Goal: Book appointment/travel/reservation

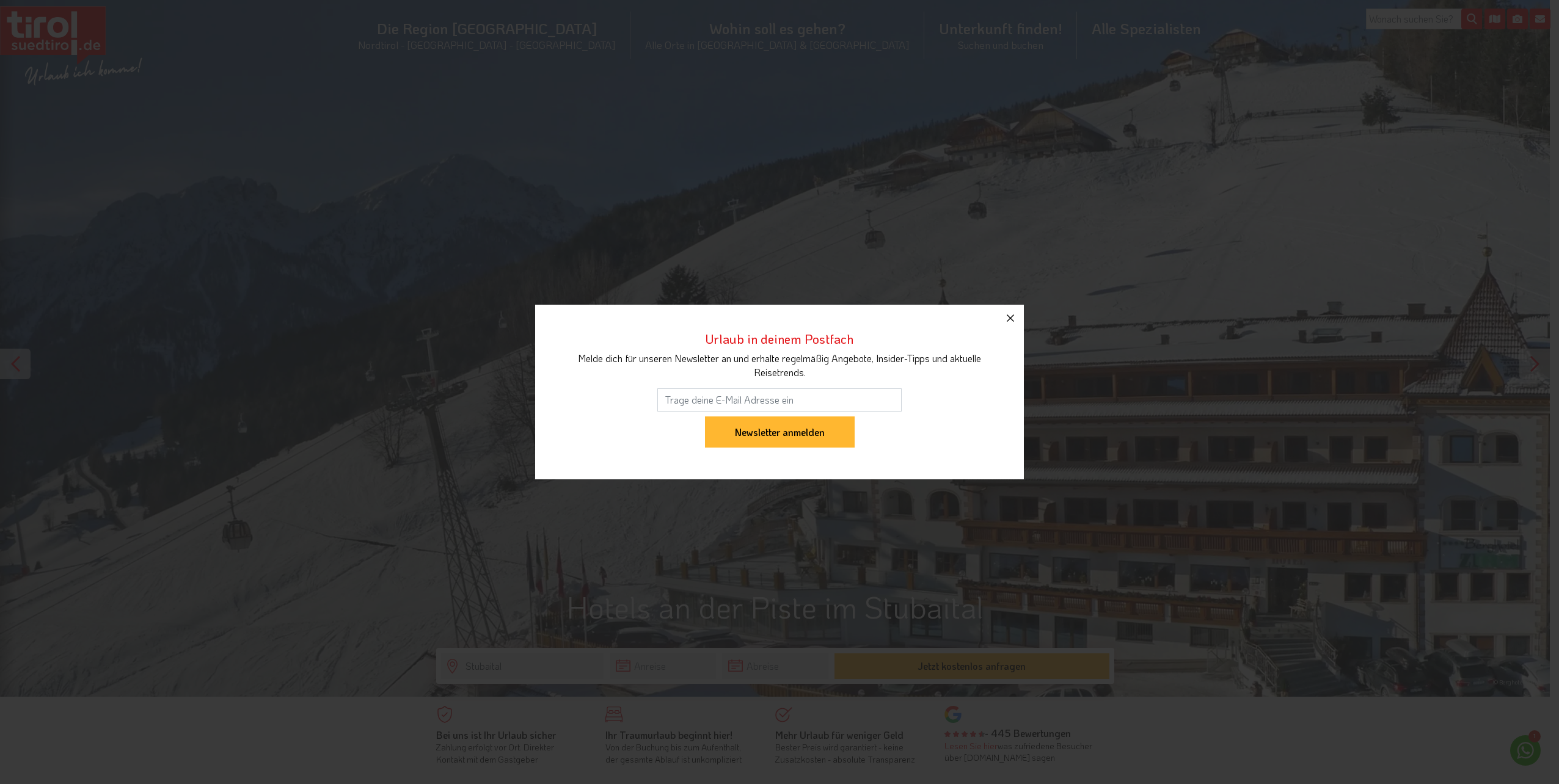
click at [1011, 319] on icon "button" at bounding box center [1011, 318] width 8 height 8
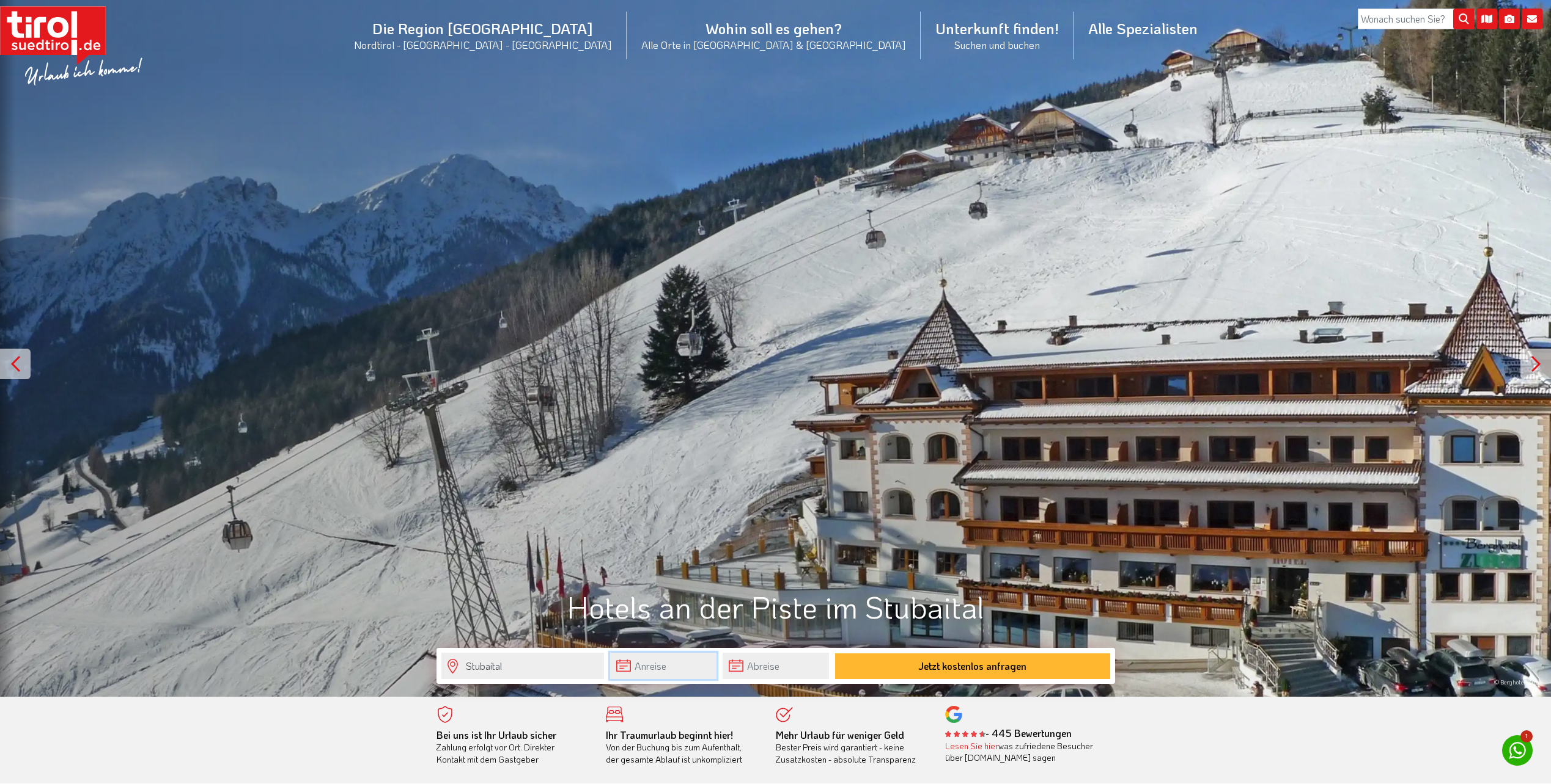
click at [644, 661] on input "text" at bounding box center [663, 666] width 106 height 26
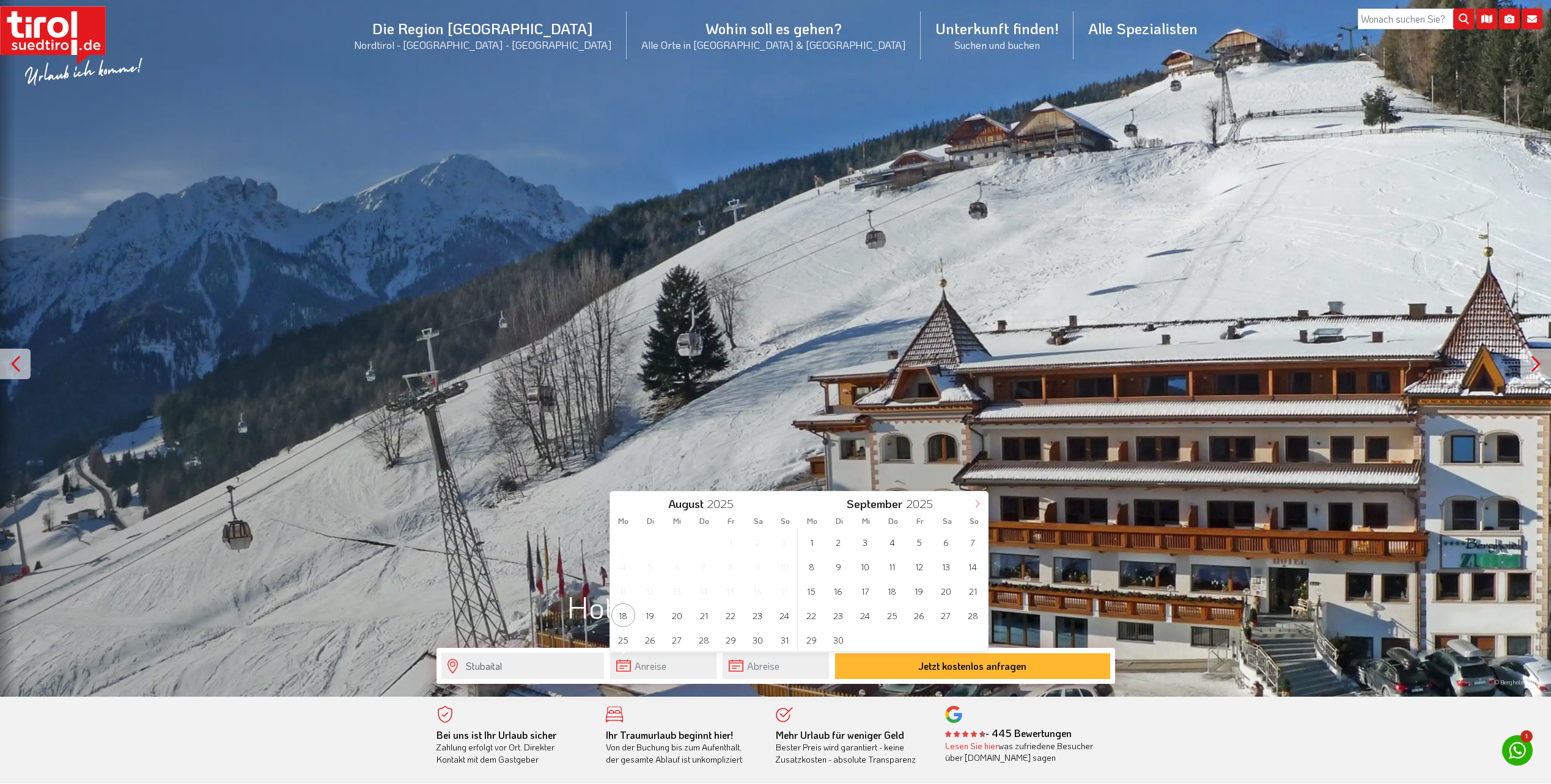
click at [975, 500] on icon at bounding box center [978, 504] width 9 height 9
type input "2026"
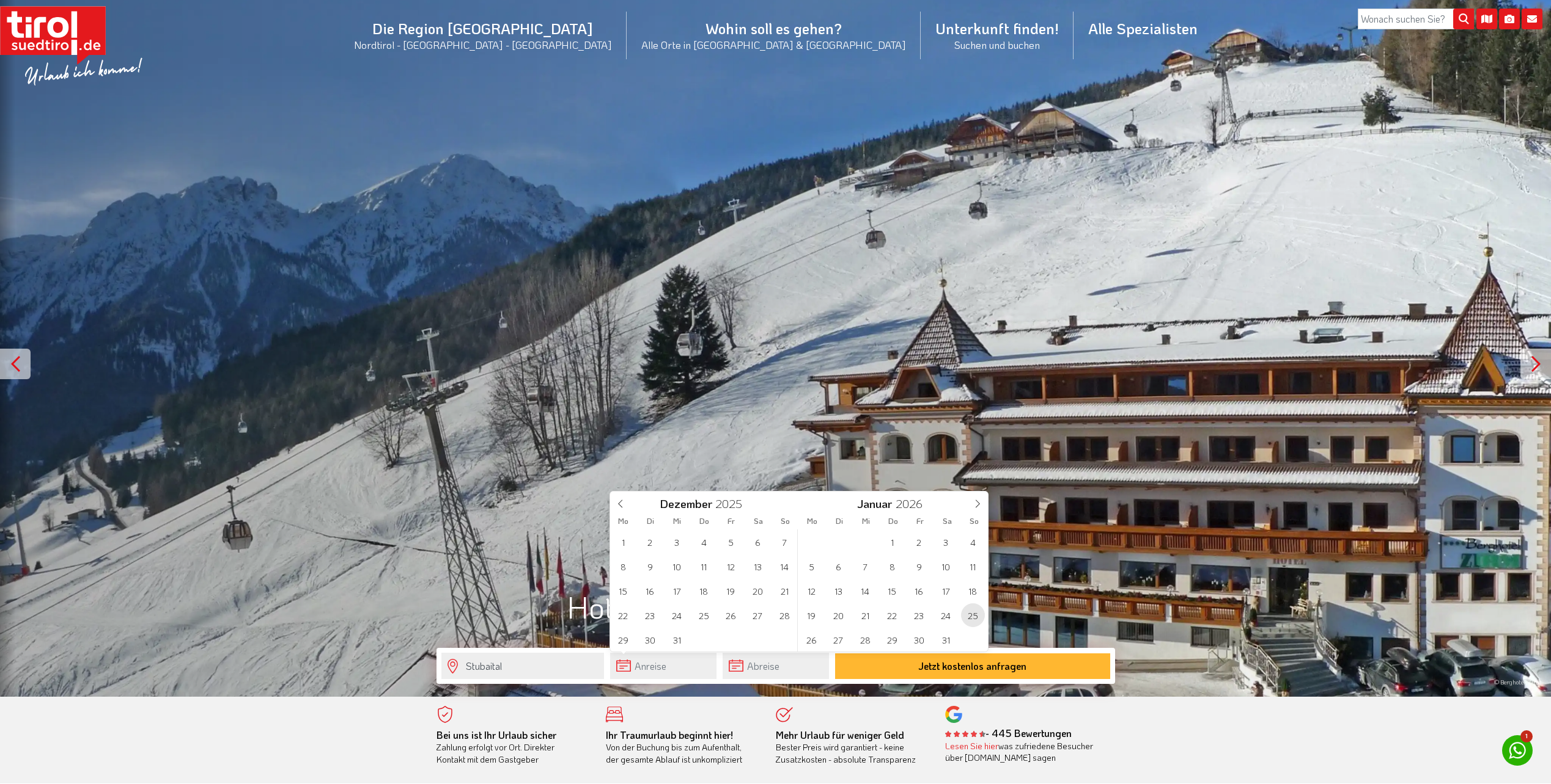
click at [978, 615] on span "25" at bounding box center [972, 616] width 24 height 24
type input "25-01-2026"
type input "2026"
click at [973, 541] on span "1" at bounding box center [972, 542] width 24 height 24
type input "25-01-2026"
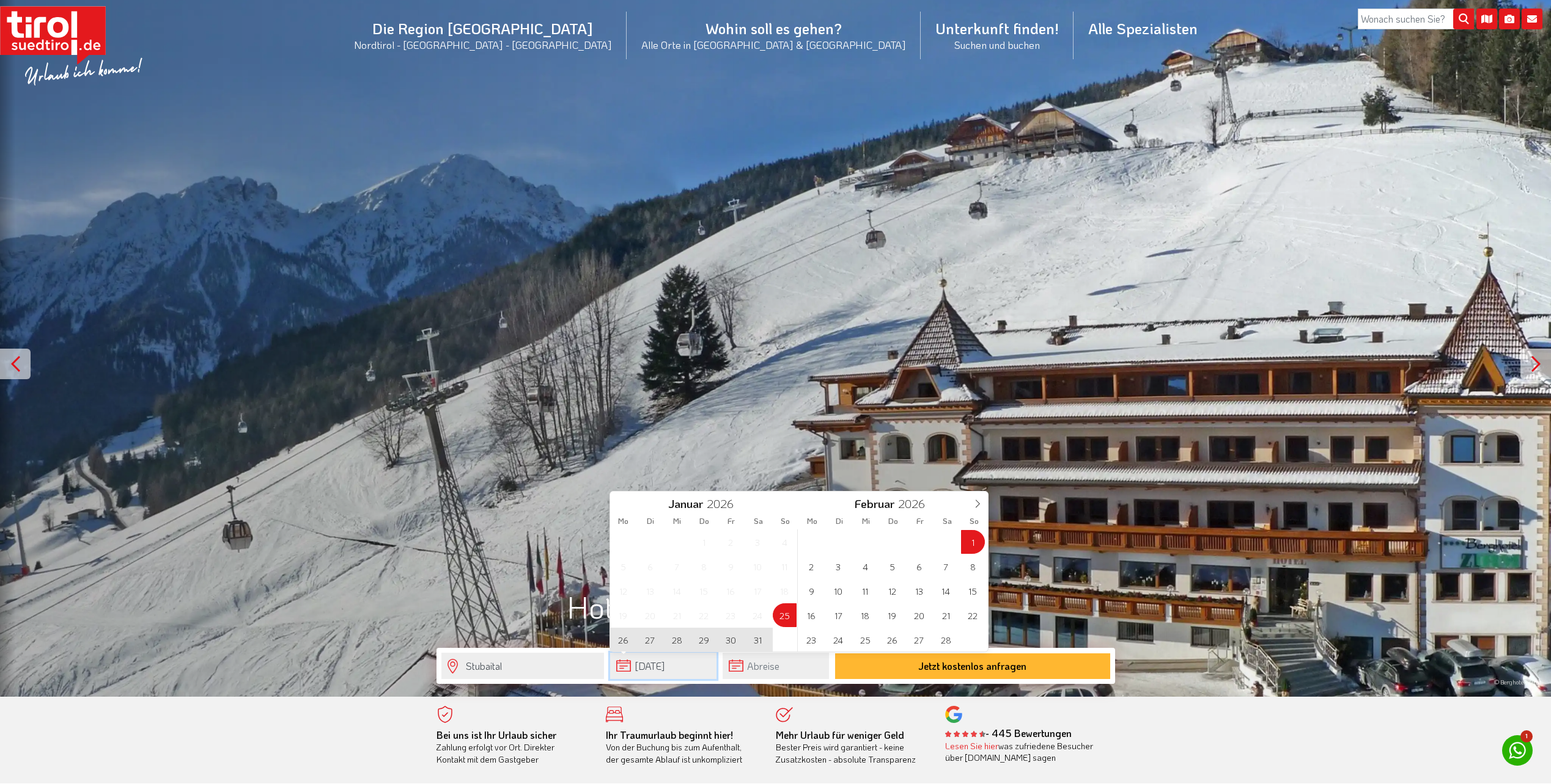
type input "01-02-2026"
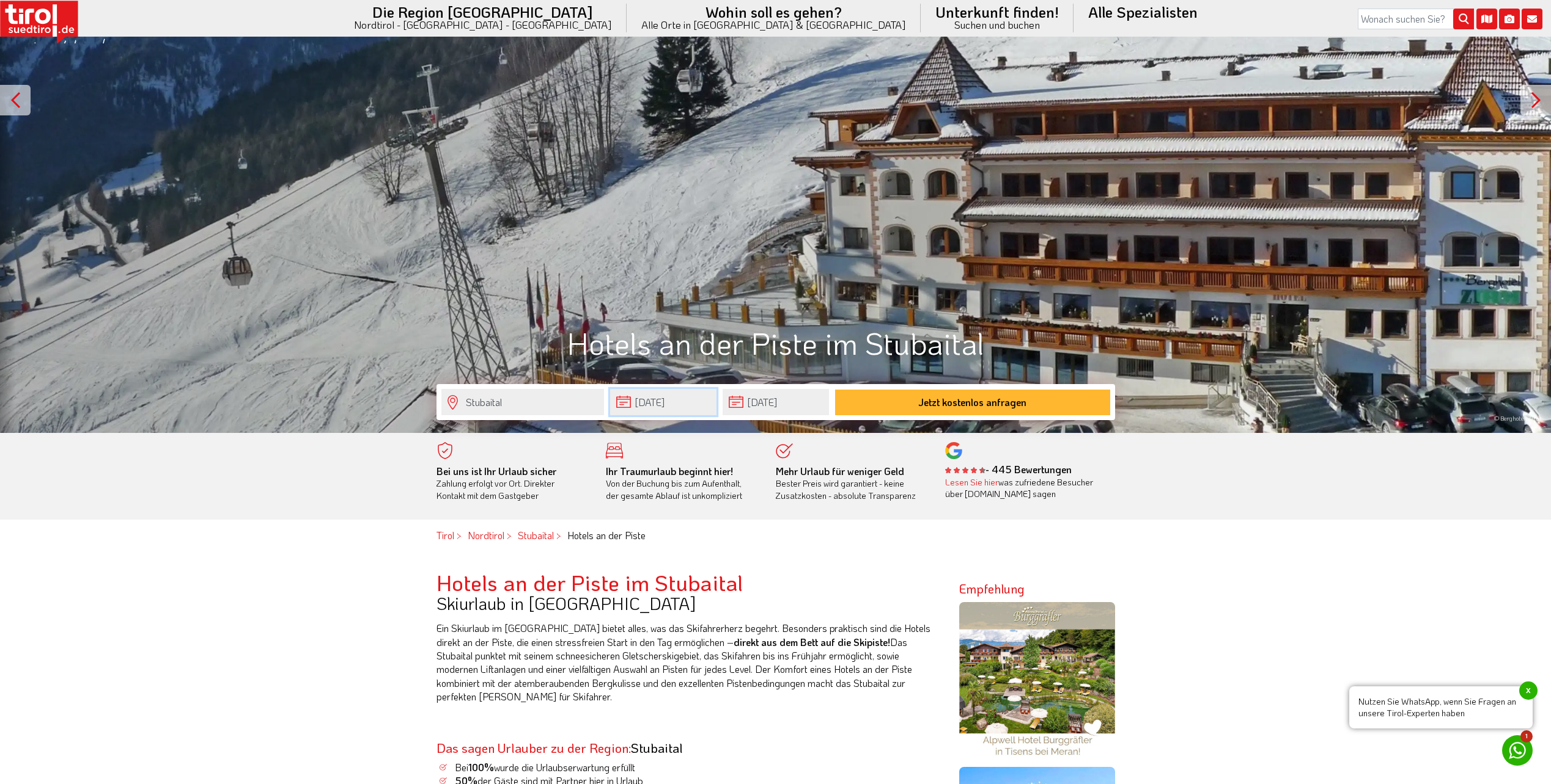
scroll to position [306, 0]
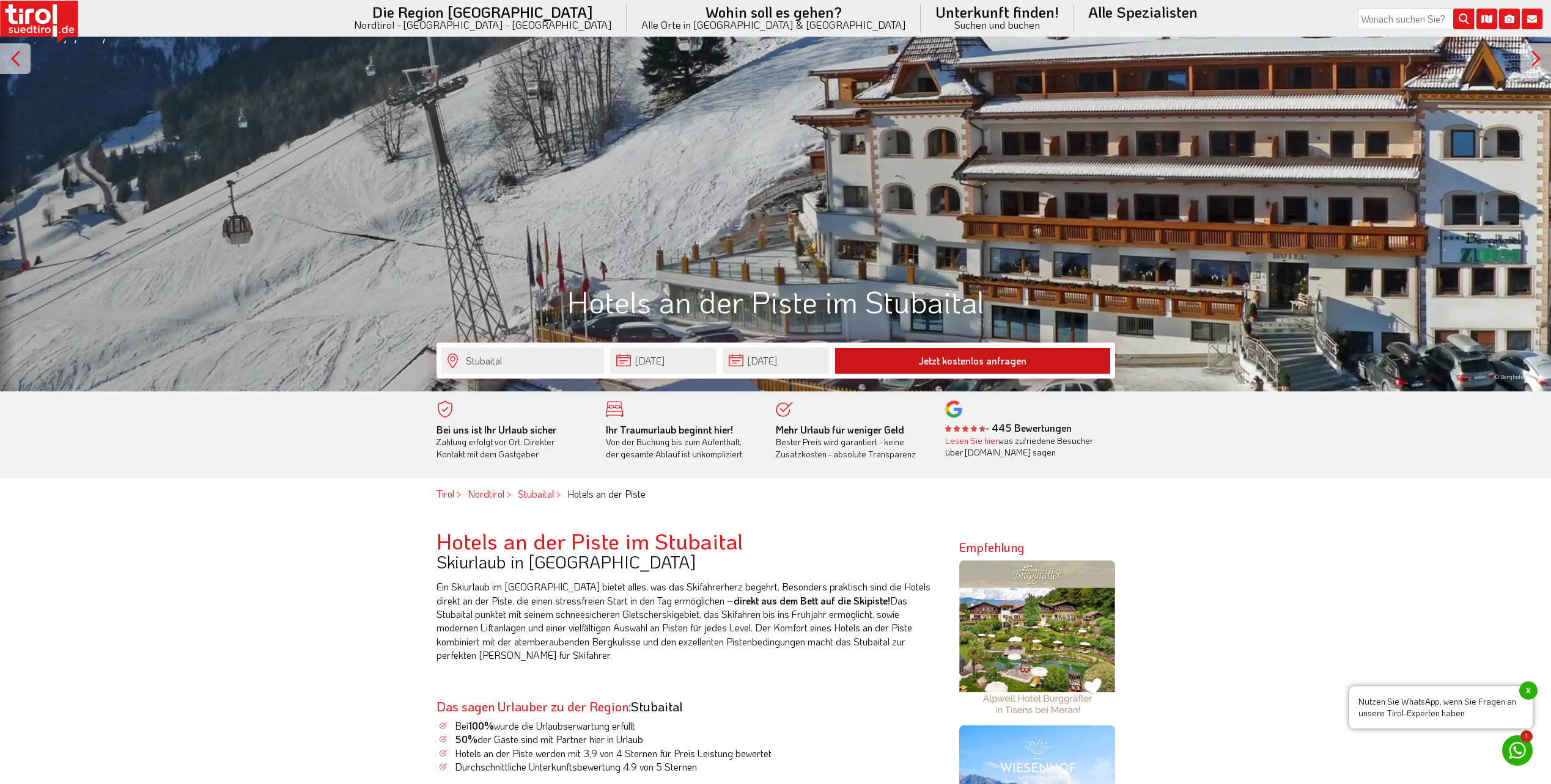
click at [941, 361] on button "Jetzt kostenlos anfragen" at bounding box center [972, 361] width 275 height 26
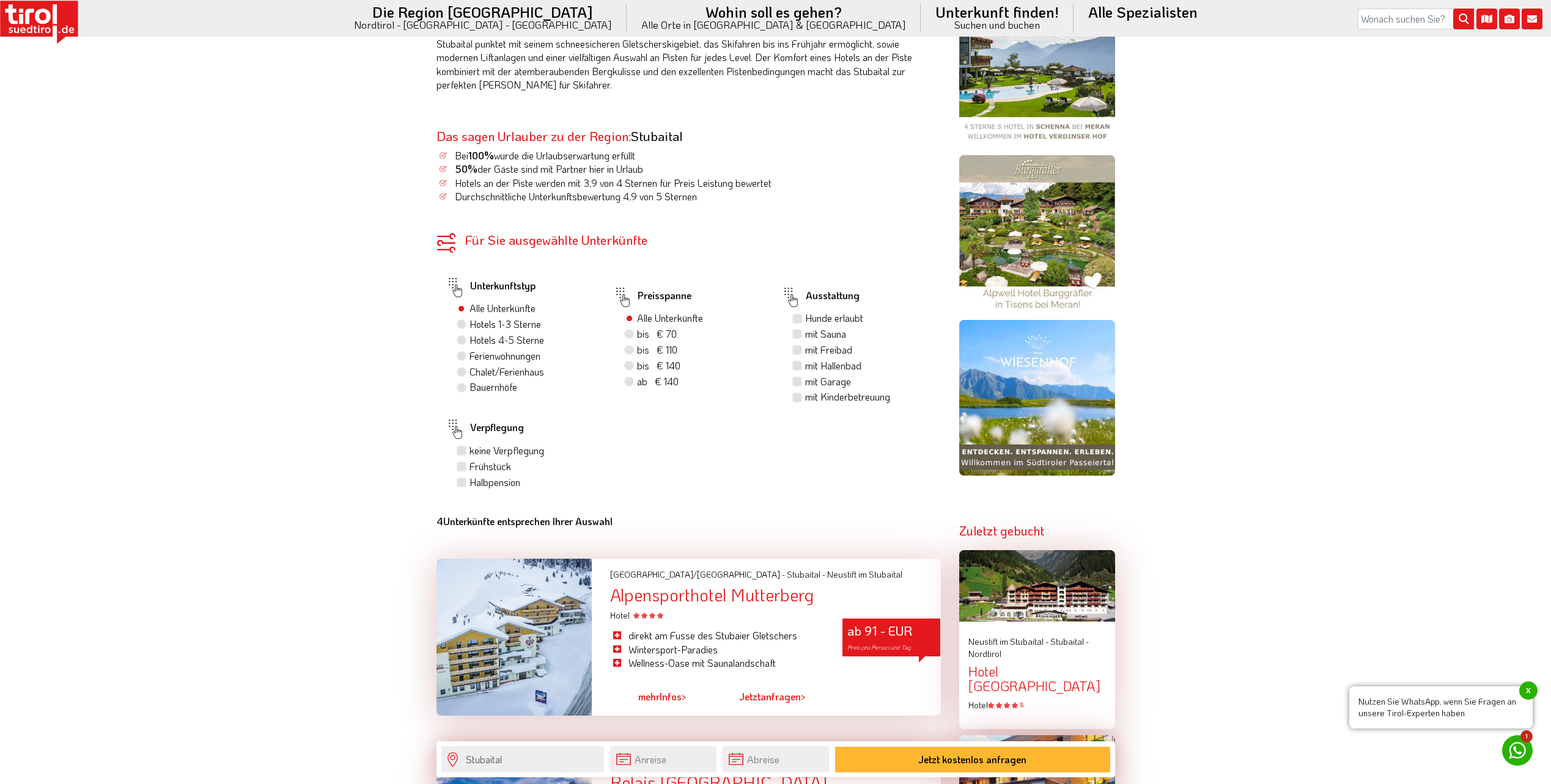
scroll to position [916, 0]
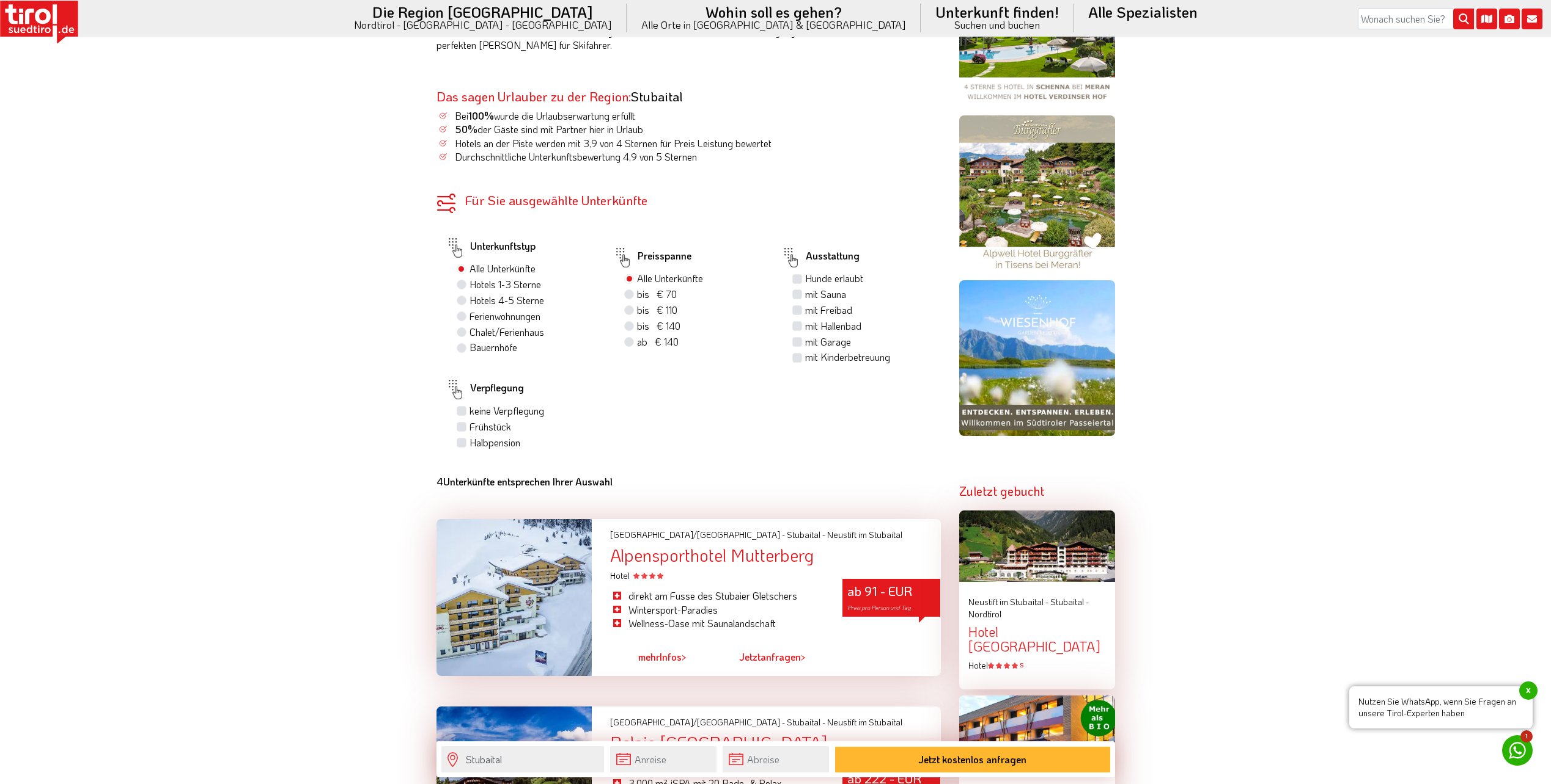
click at [469, 301] on label "Hotels 4-5 Sterne" at bounding box center [506, 301] width 74 height 14
click at [461, 301] on input "Hotels 4-5 Sterne" at bounding box center [462, 300] width 8 height 8
radio input "true"
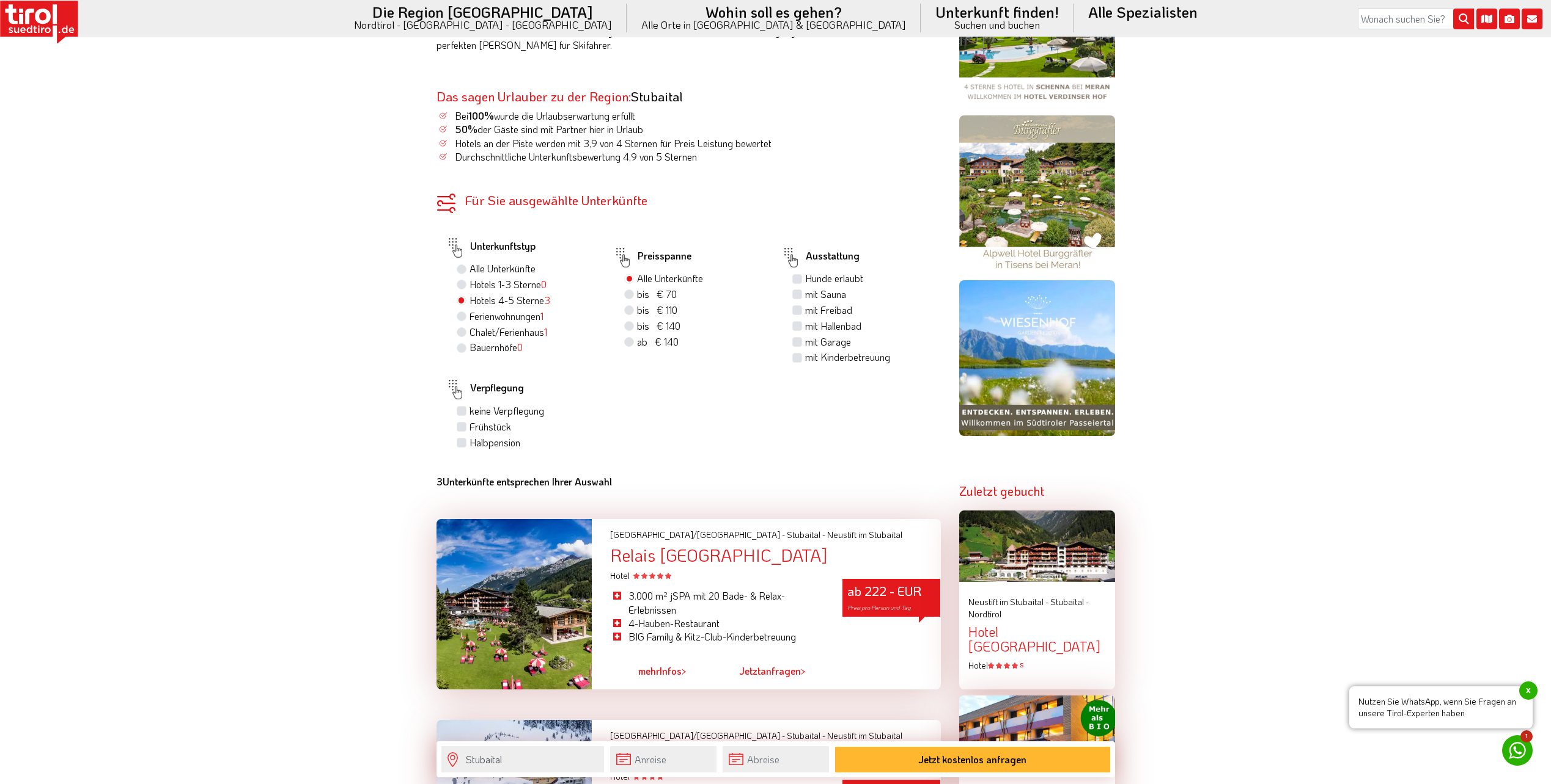
click at [805, 297] on label "mit Sauna" at bounding box center [825, 295] width 41 height 14
click at [798, 297] on input "mit Sauna" at bounding box center [798, 294] width 8 height 8
checkbox input "true"
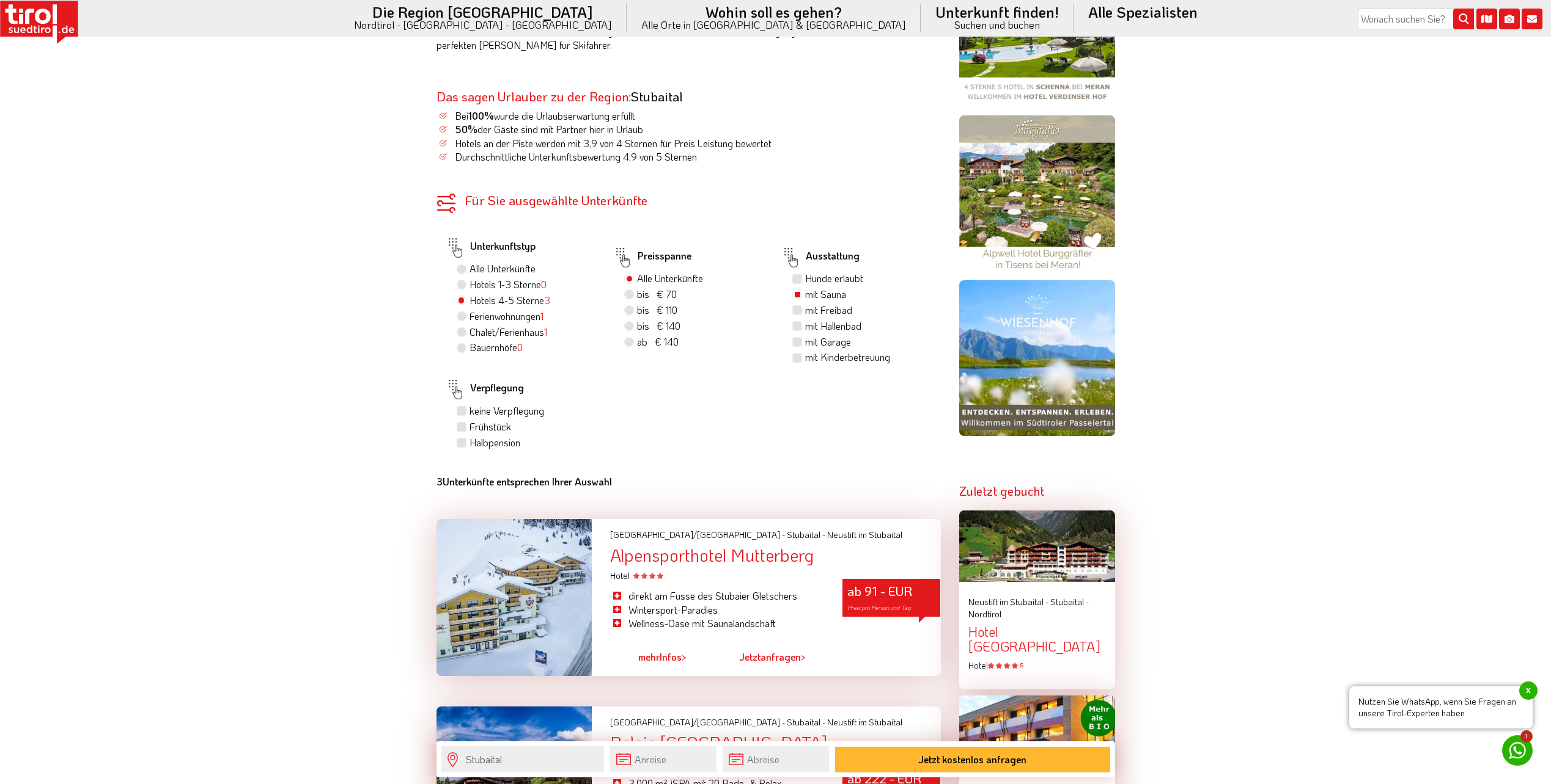
click at [469, 443] on label "Halbpension" at bounding box center [494, 443] width 50 height 14
click at [462, 443] on input "Halbpension" at bounding box center [462, 442] width 8 height 8
checkbox input "true"
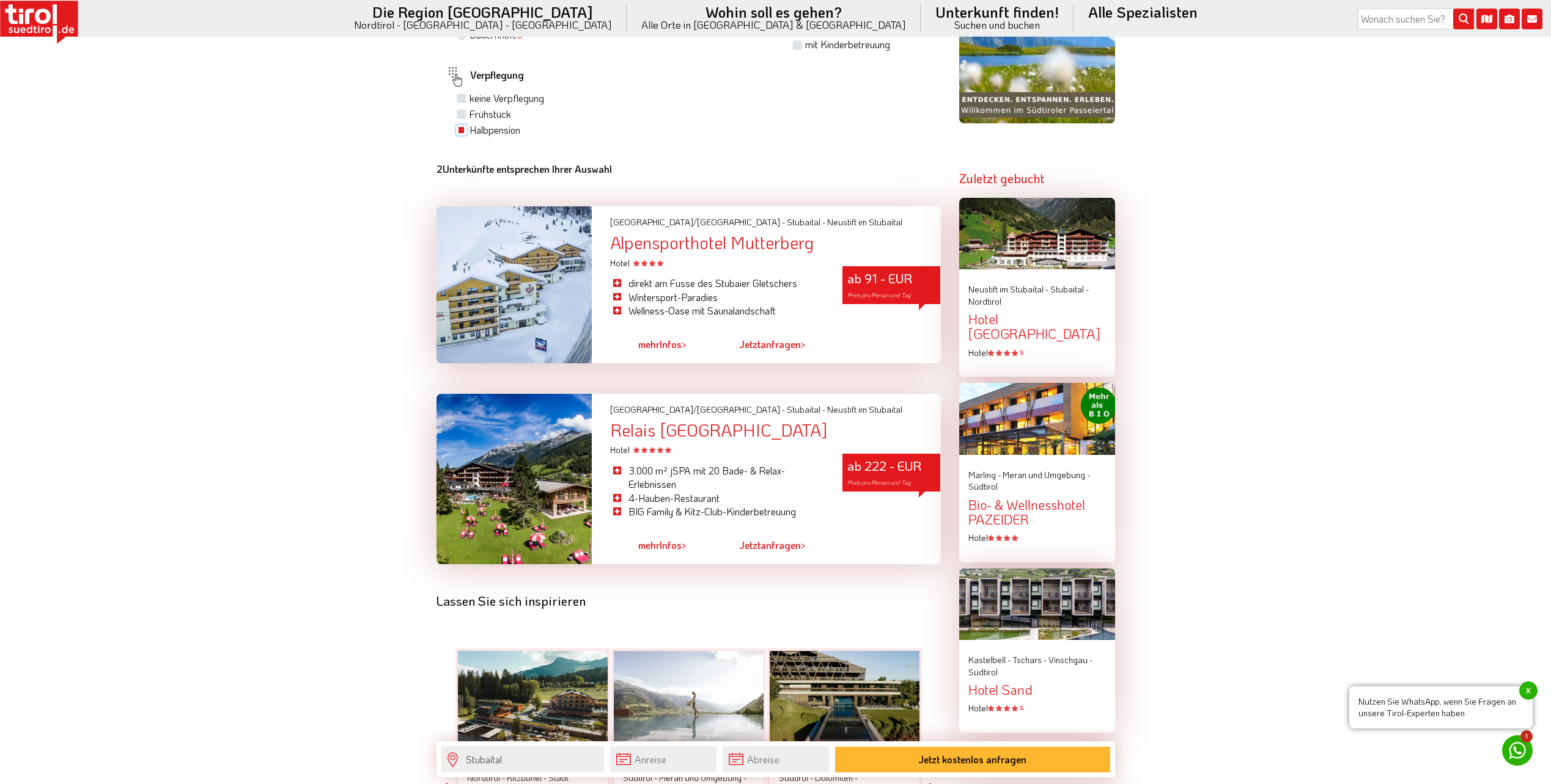
scroll to position [1221, 0]
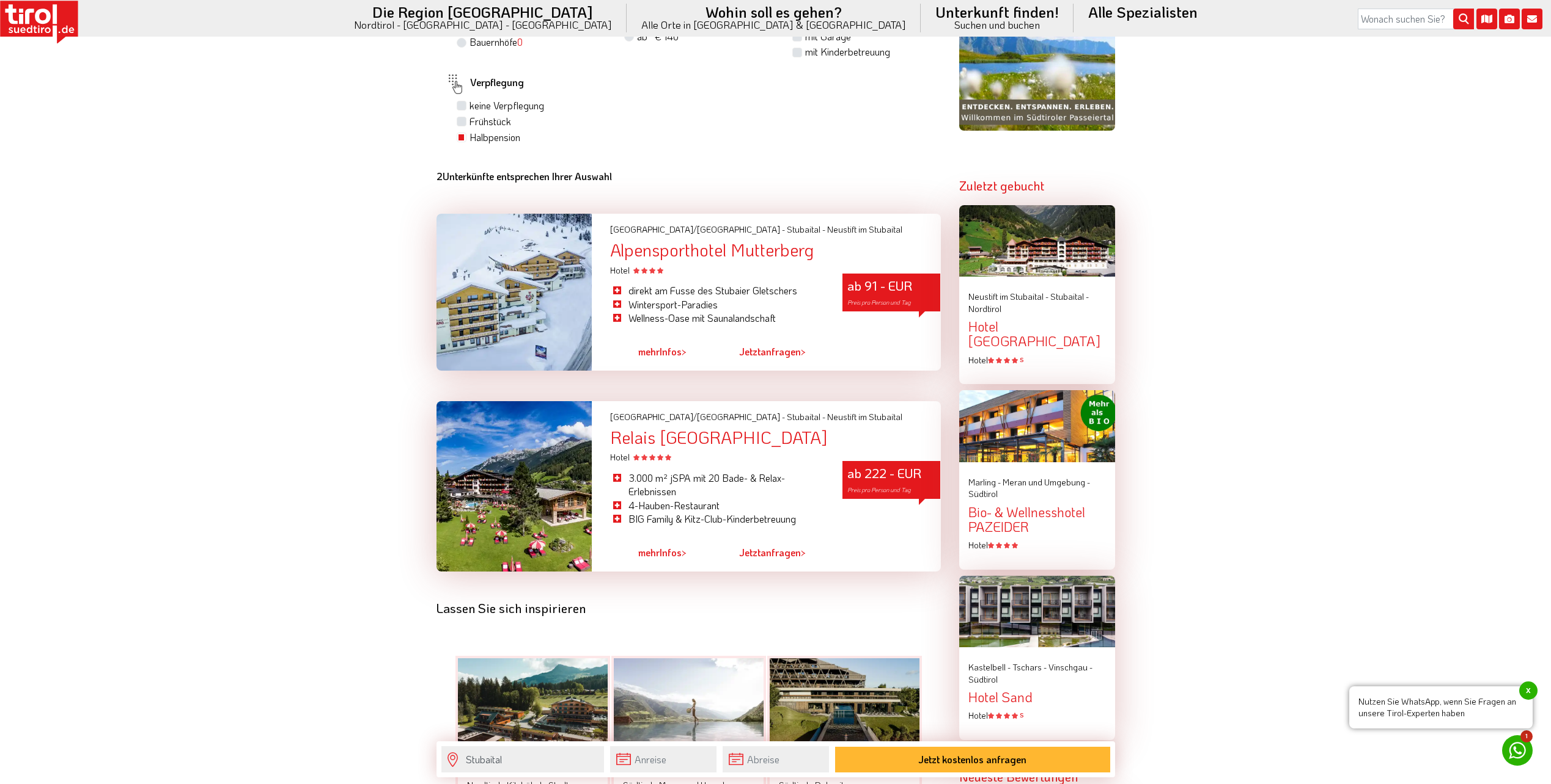
click at [708, 252] on div "Alpensporthotel Mutterberg" at bounding box center [775, 250] width 330 height 19
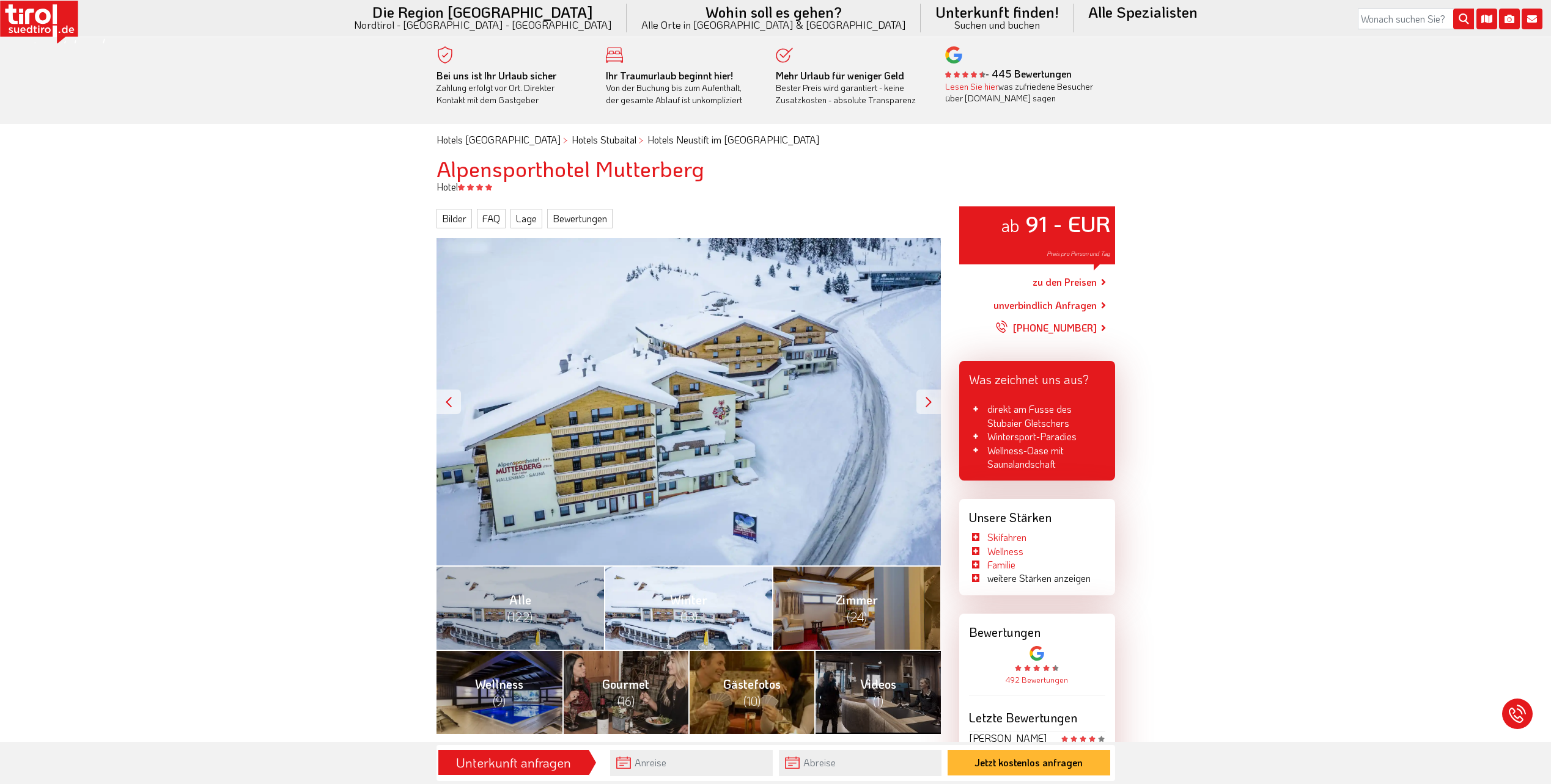
click at [733, 615] on link "Winter (13)" at bounding box center [688, 607] width 168 height 85
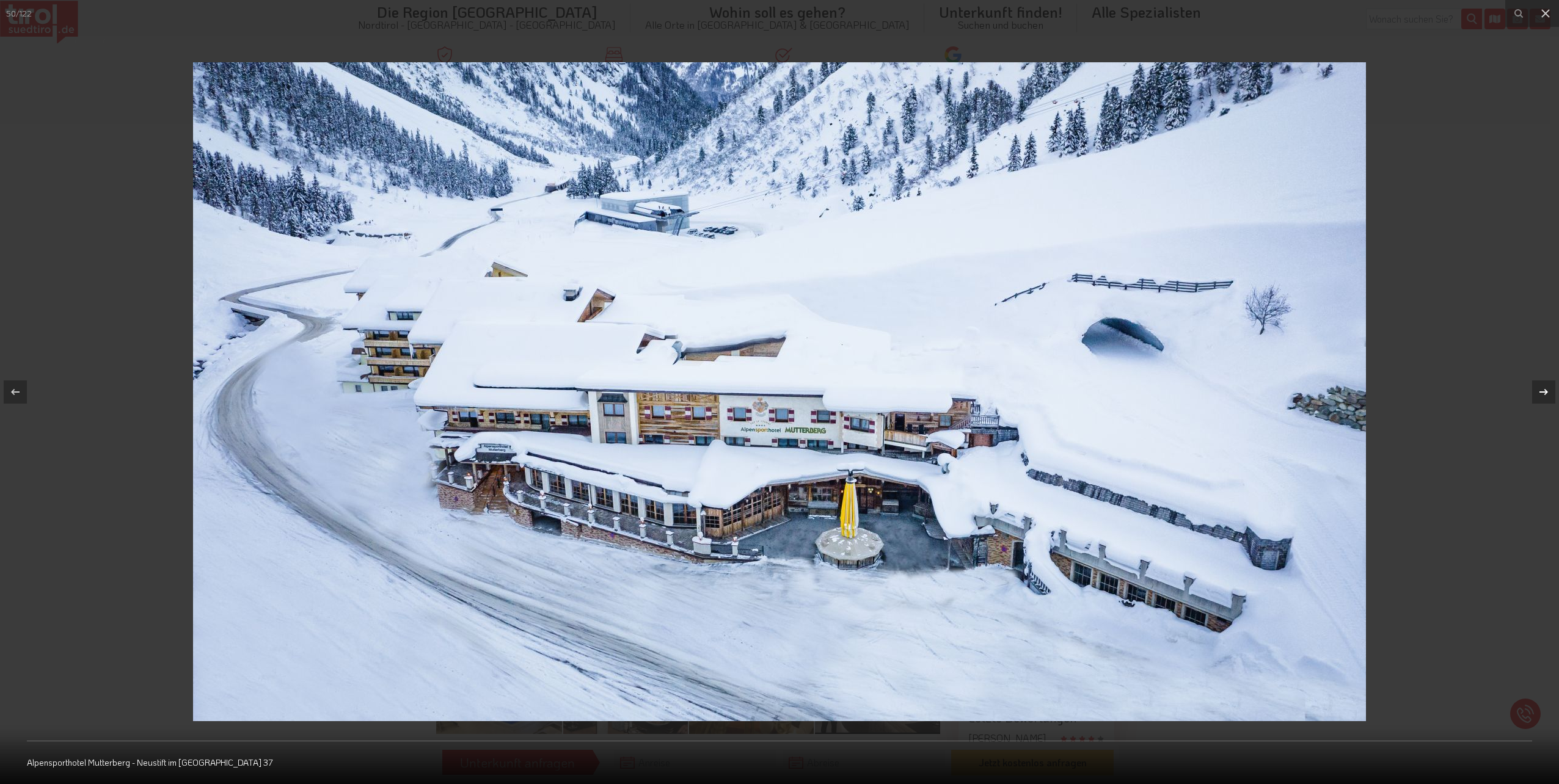
click at [1539, 395] on icon at bounding box center [1544, 392] width 15 height 15
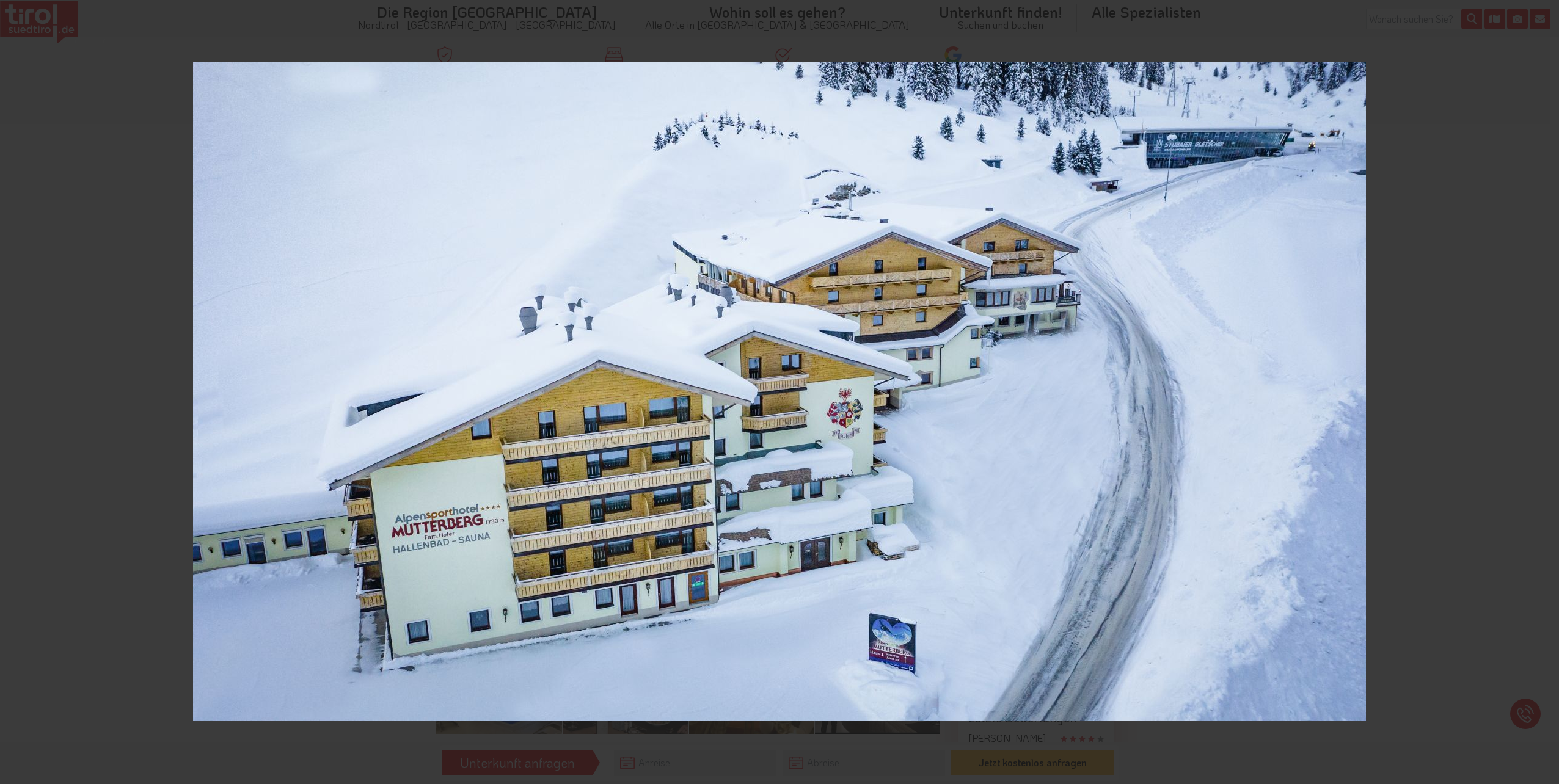
click at [1539, 395] on div "51 / 122 Alpensporthotel Mutterberg - Neustift im Stubaital 38" at bounding box center [779, 392] width 1559 height 784
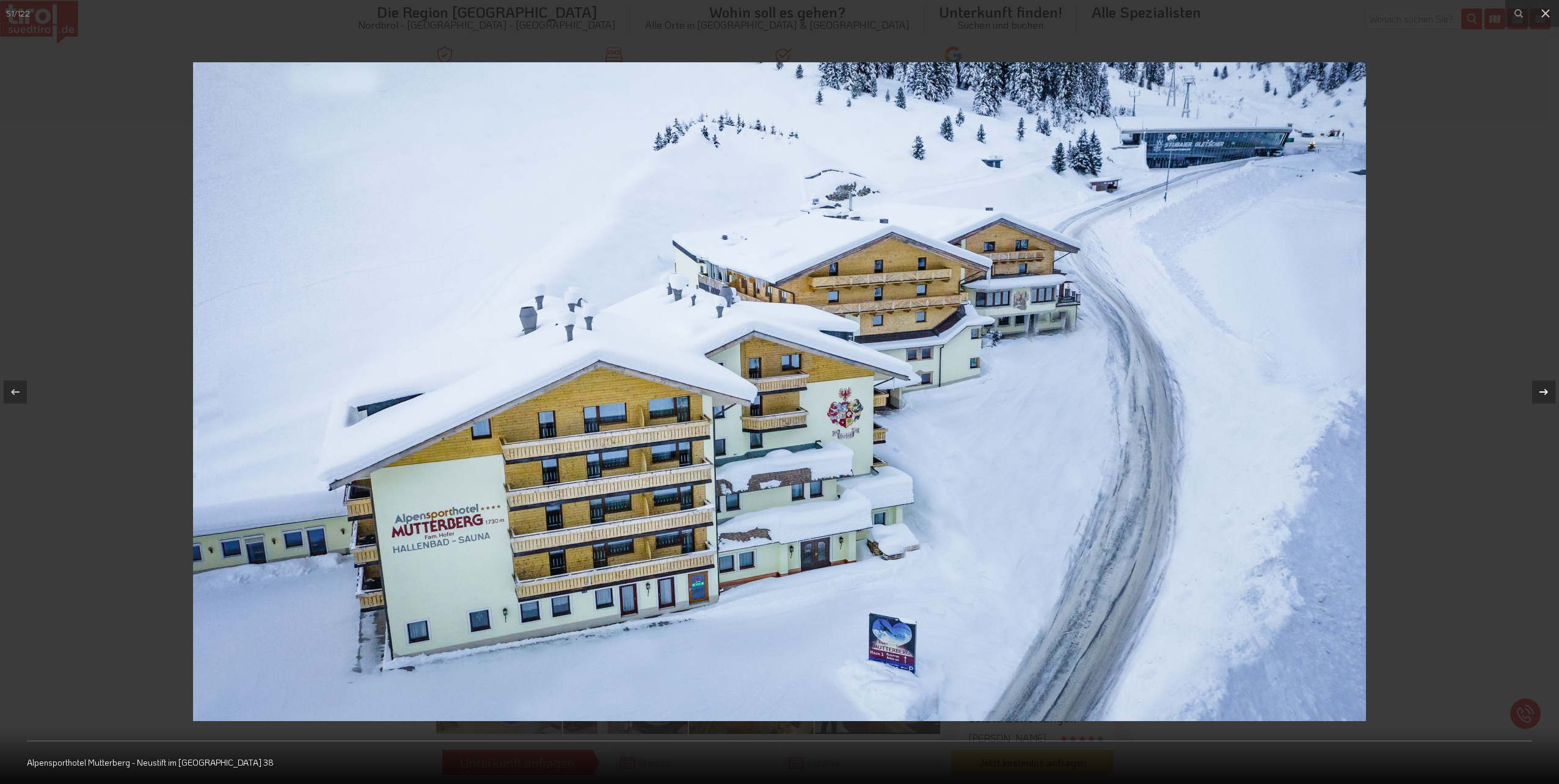
click at [1546, 391] on icon at bounding box center [1544, 392] width 9 height 6
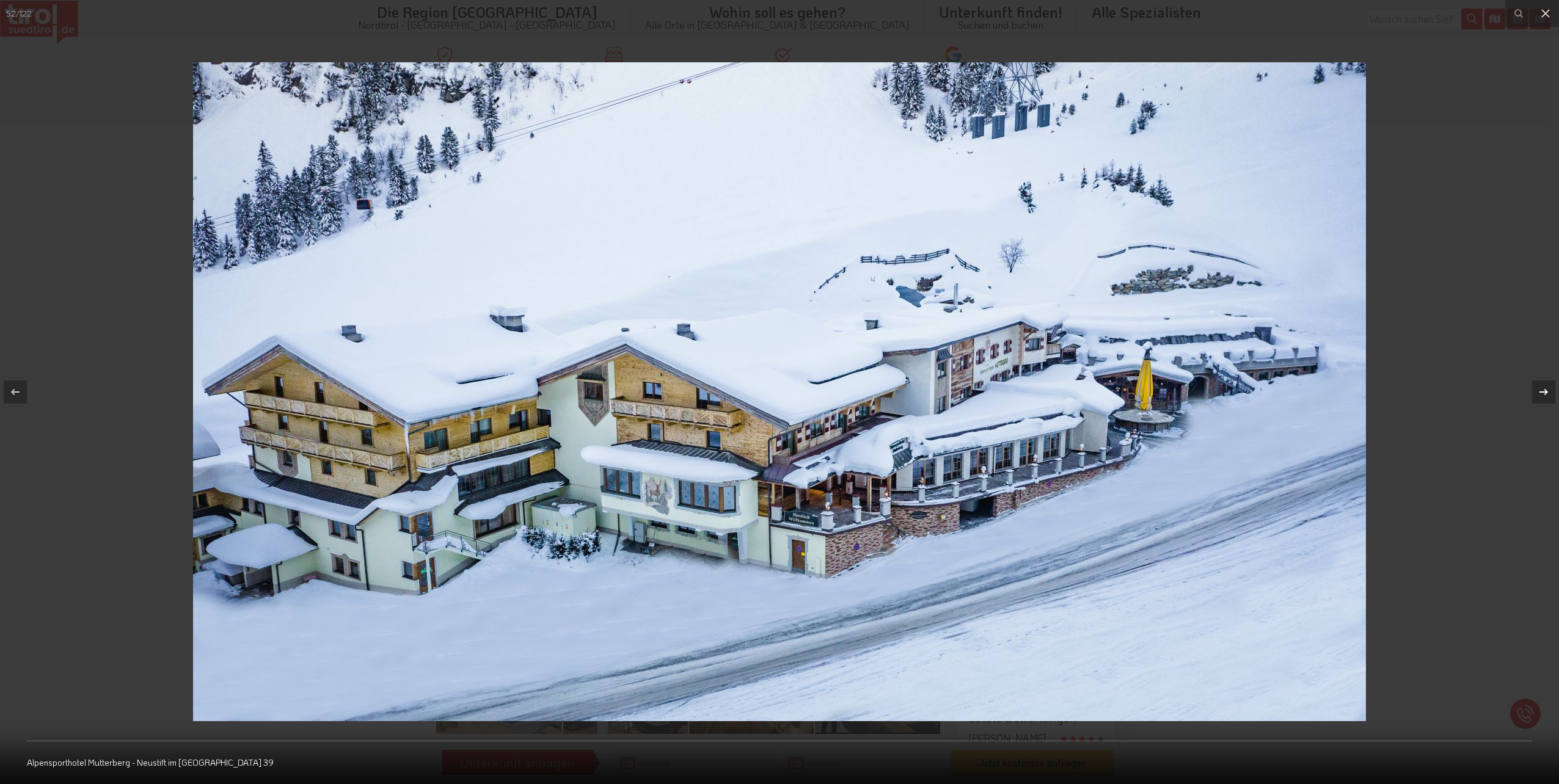
click at [1546, 391] on icon at bounding box center [1544, 392] width 9 height 6
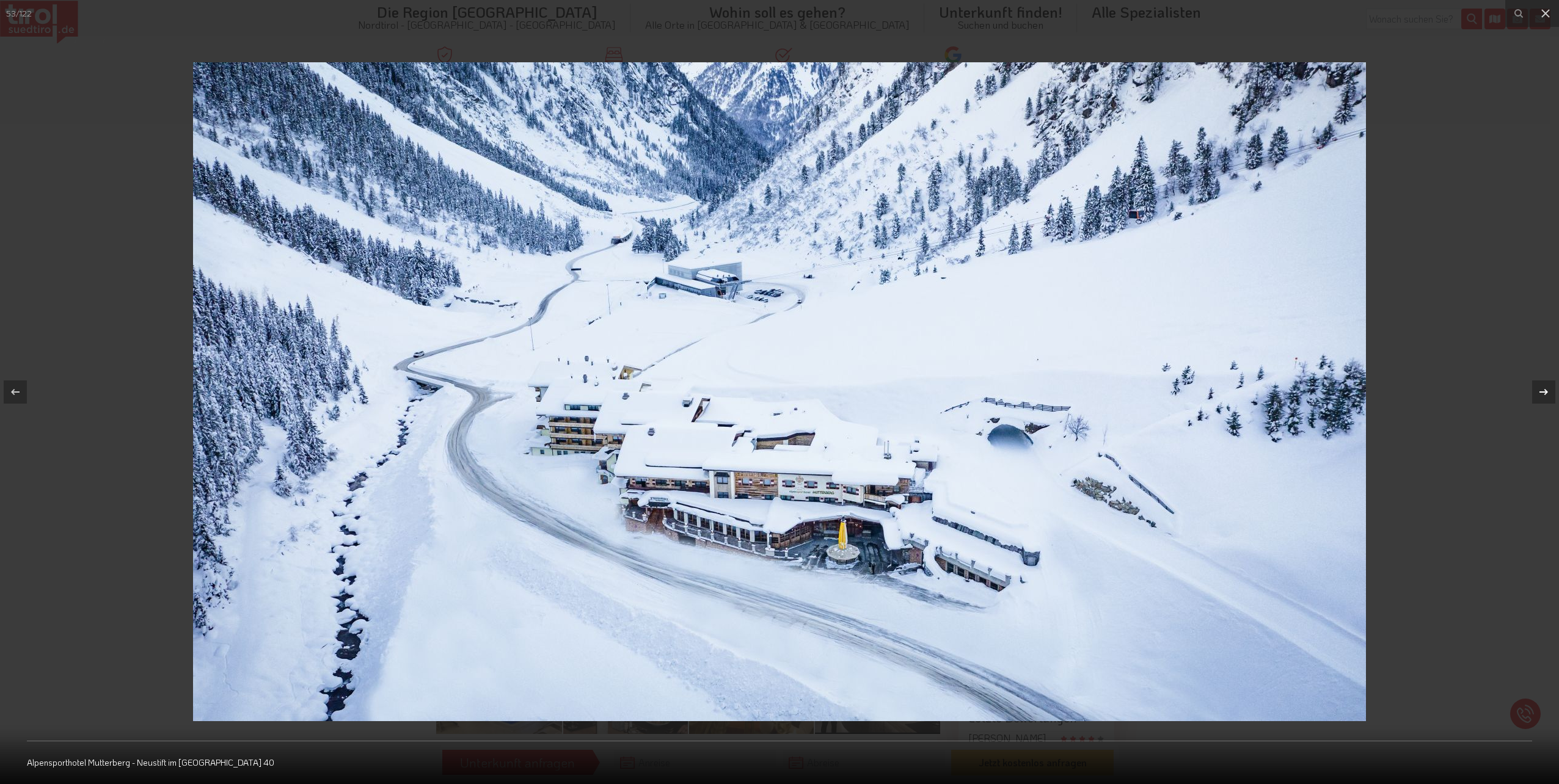
click at [1546, 391] on icon at bounding box center [1544, 392] width 9 height 6
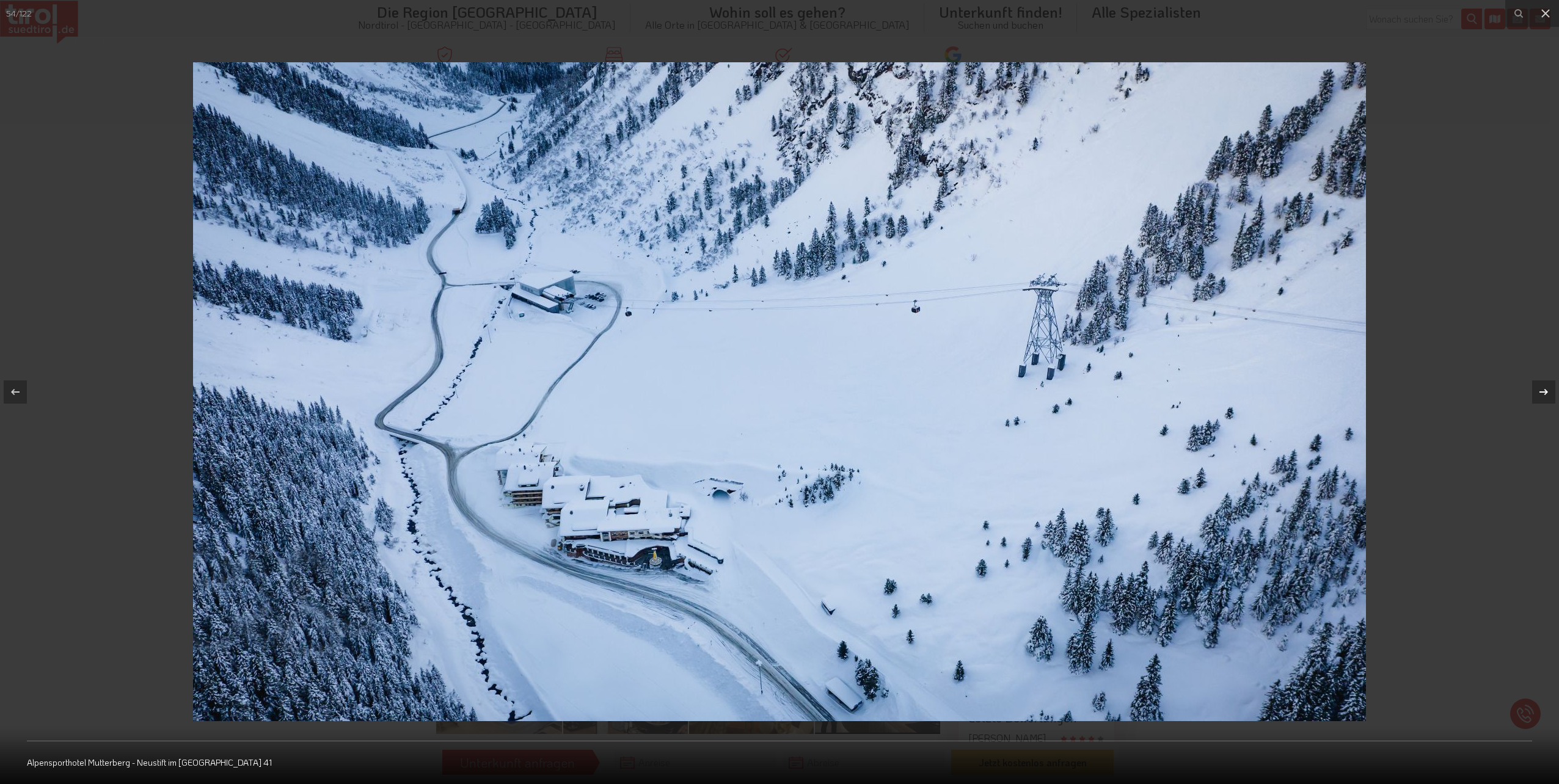
click at [1546, 391] on div "54 / 122 Alpensporthotel Mutterberg - Neustift im Stubaital 41" at bounding box center [779, 392] width 1559 height 784
click at [1546, 395] on icon at bounding box center [1544, 392] width 15 height 15
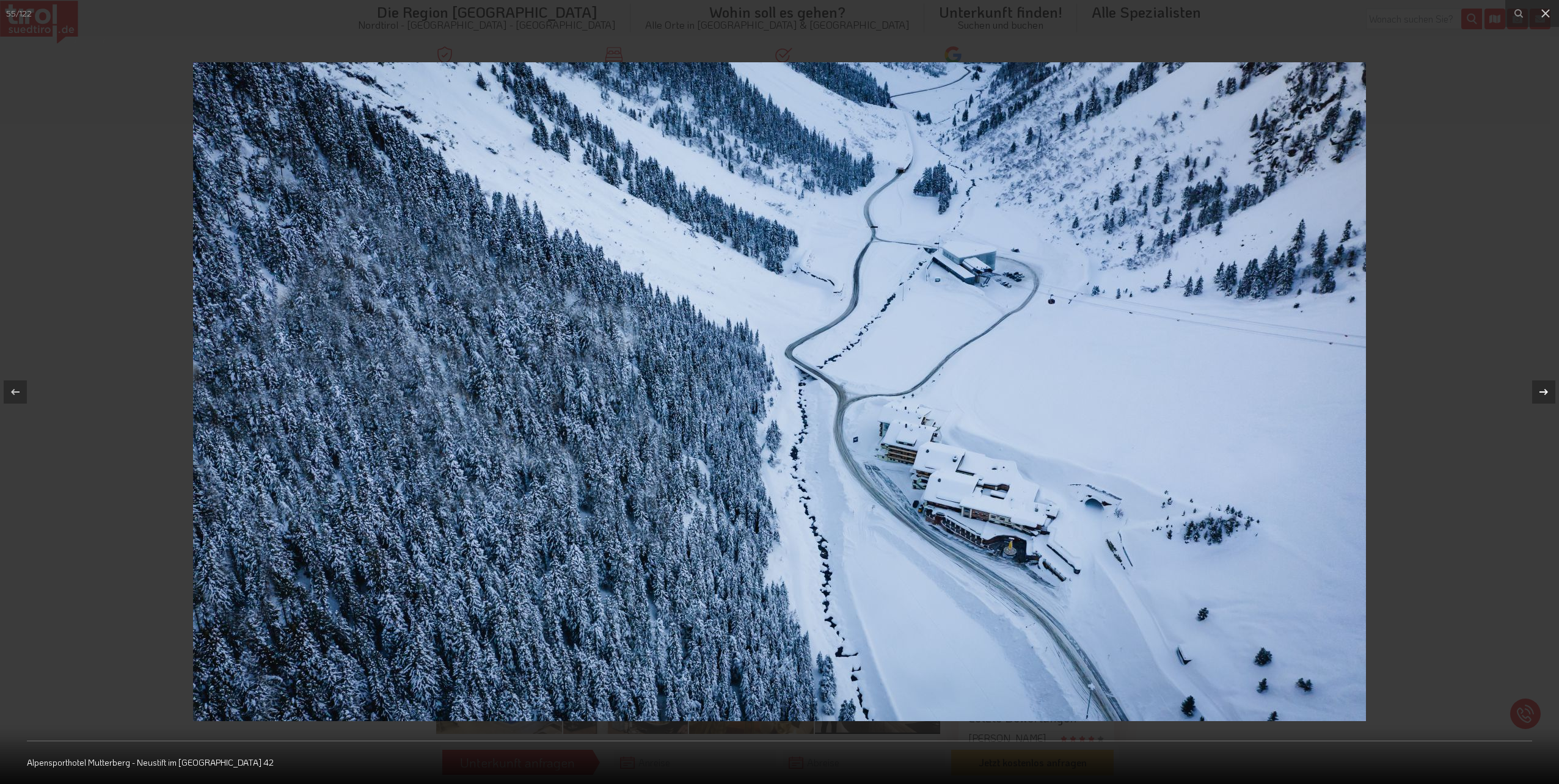
click at [1546, 395] on icon at bounding box center [1544, 392] width 15 height 15
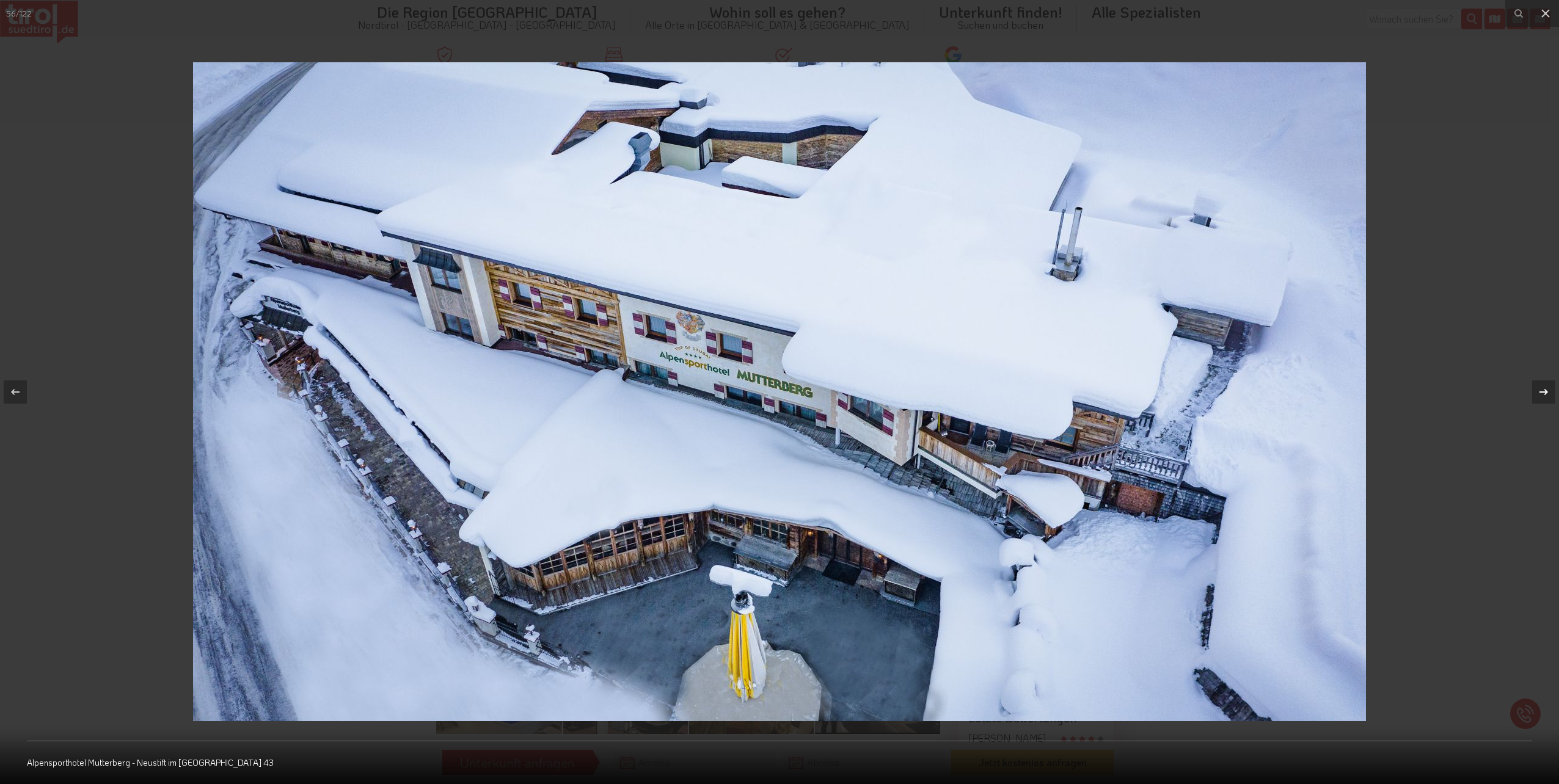
click at [1546, 395] on icon at bounding box center [1544, 392] width 15 height 15
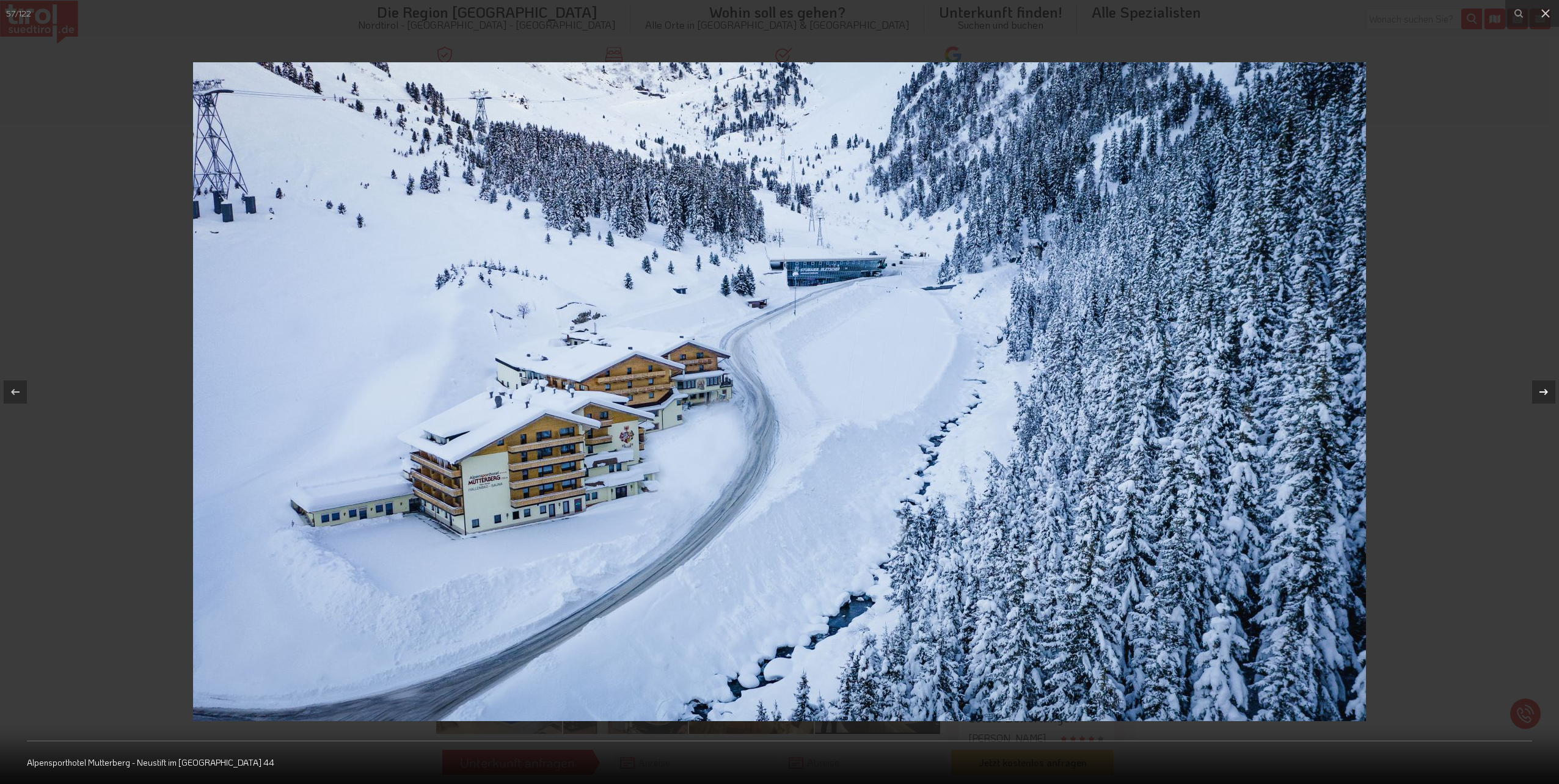
click at [1546, 395] on icon at bounding box center [1544, 392] width 15 height 15
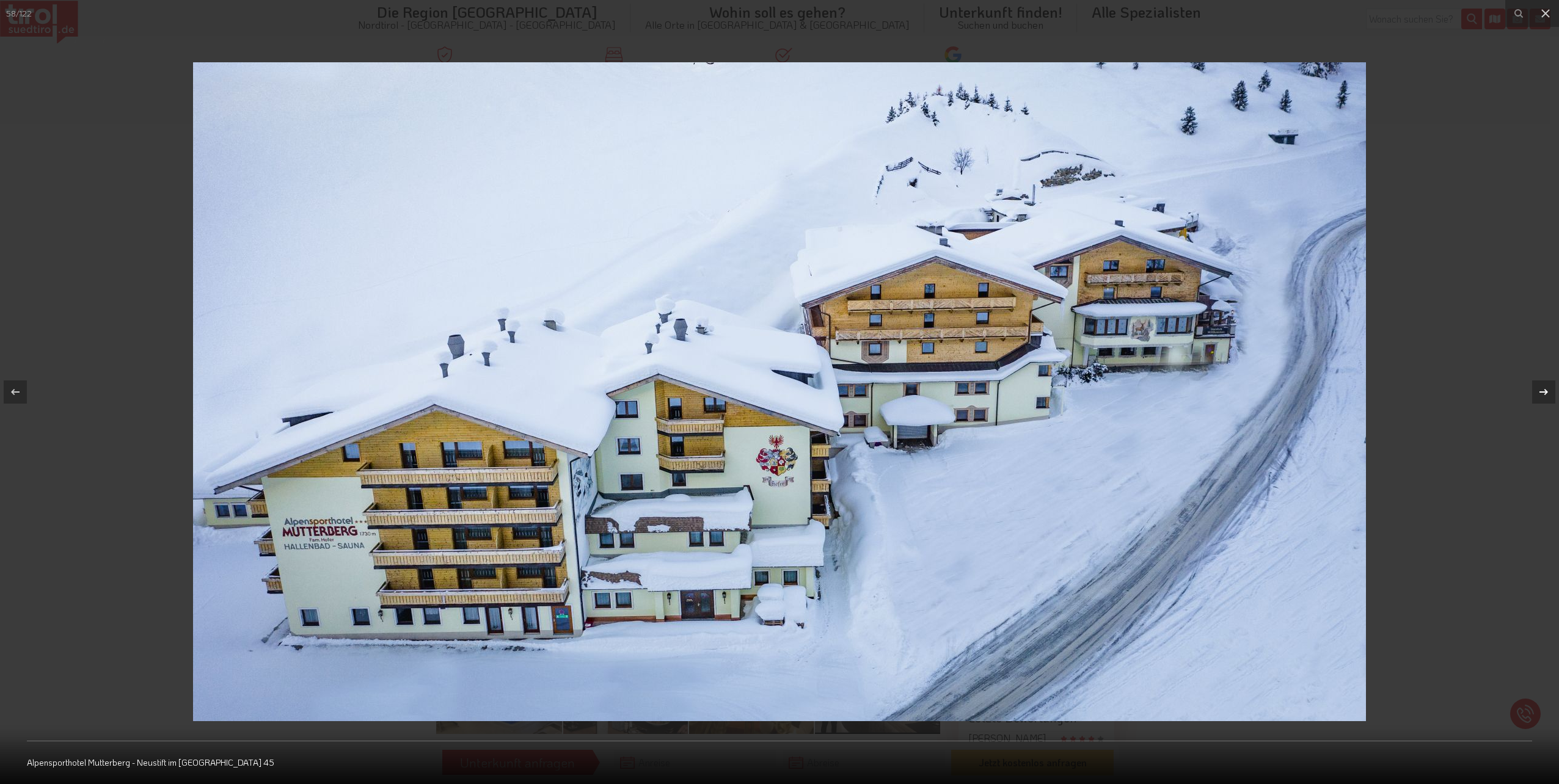
click at [1546, 395] on icon at bounding box center [1544, 392] width 15 height 15
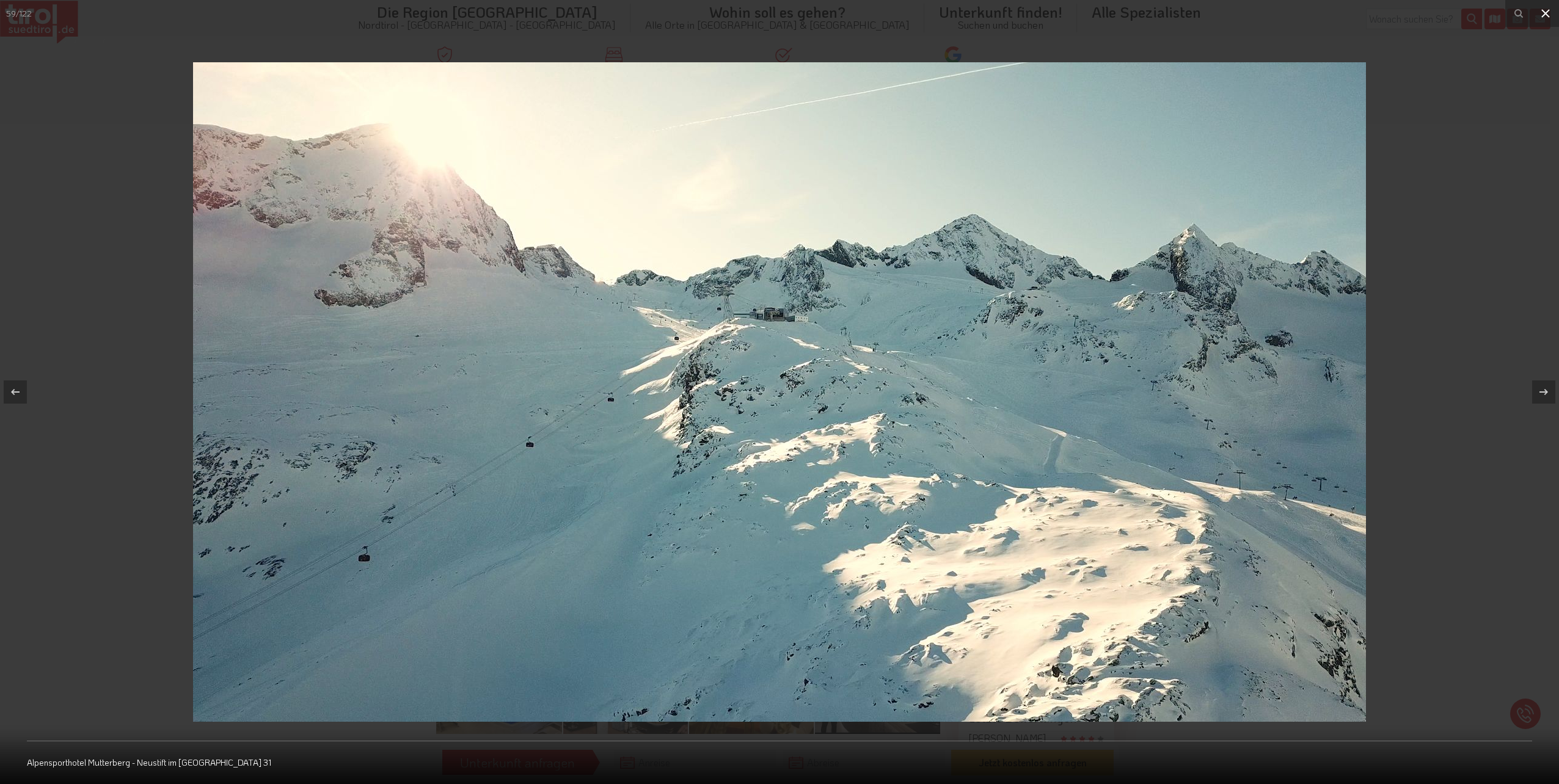
click at [1550, 15] on icon at bounding box center [1545, 13] width 15 height 15
